Goal: Task Accomplishment & Management: Use online tool/utility

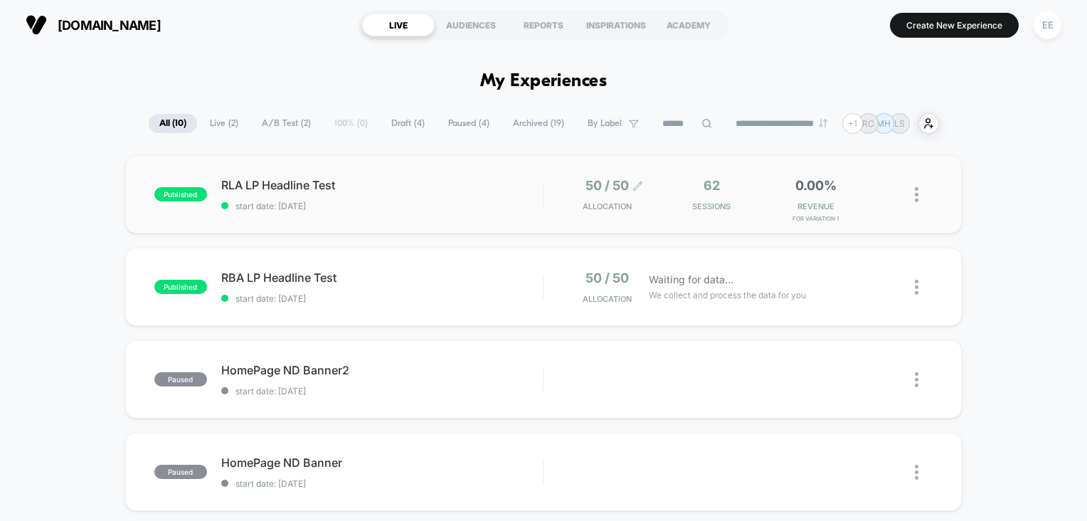
click at [612, 197] on div "50 / 50 Allocation" at bounding box center [606, 194] width 49 height 33
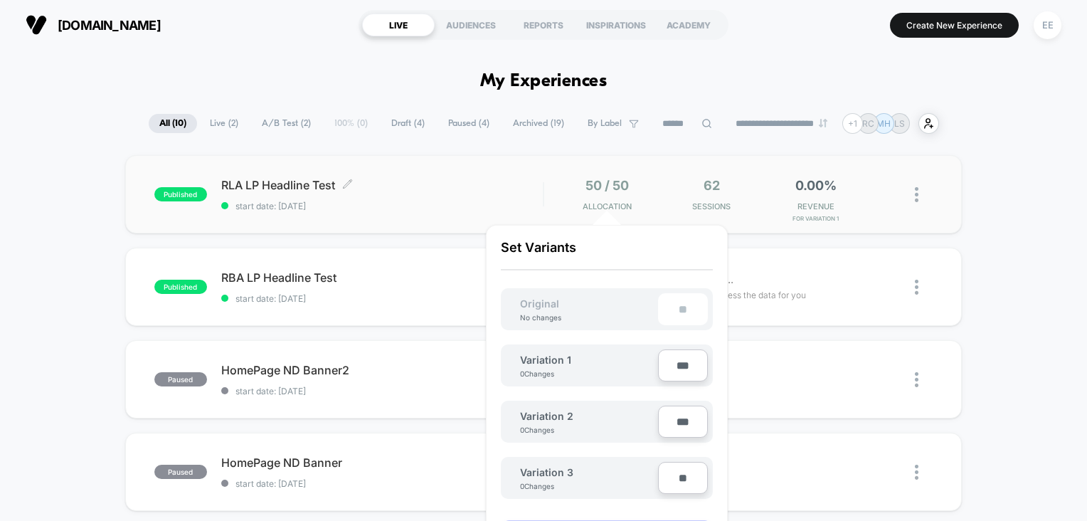
click at [499, 186] on span "RLA LP Headline Test Click to edit experience details" at bounding box center [382, 185] width 322 height 14
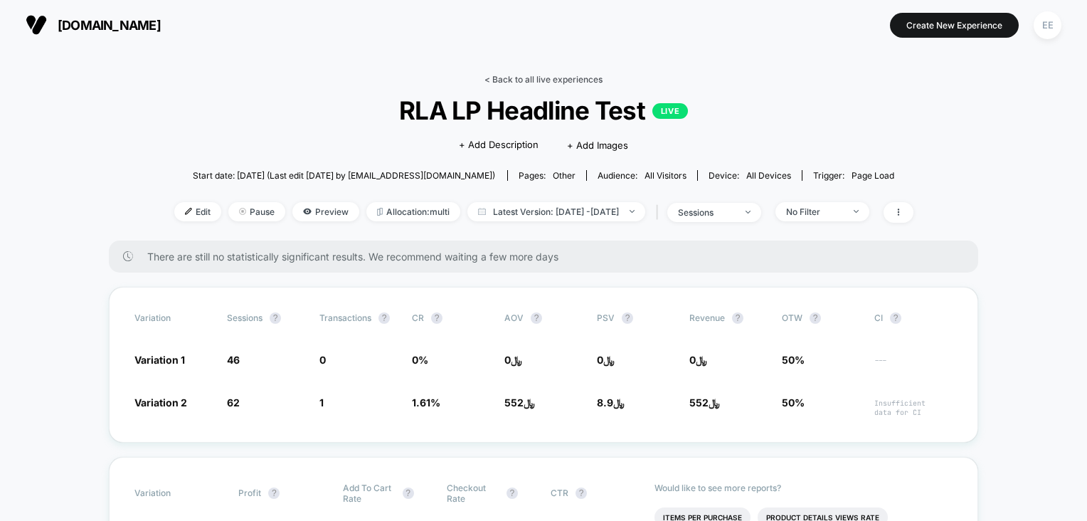
click at [589, 82] on link "< Back to all live experiences" at bounding box center [543, 79] width 118 height 11
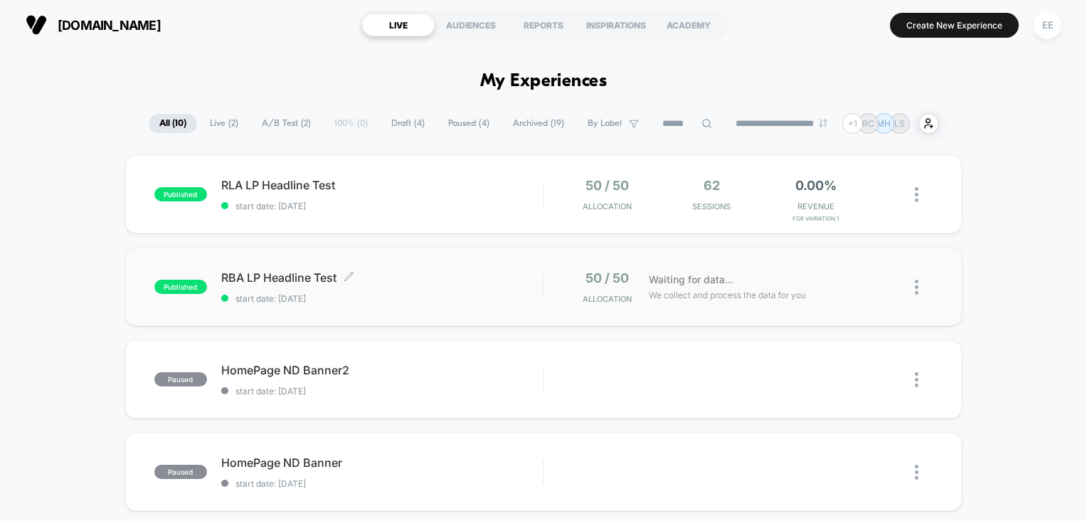
click at [390, 284] on div "RBA LP Headline Test Click to edit experience details Click to edit experience …" at bounding box center [382, 286] width 322 height 33
